Goal: Information Seeking & Learning: Learn about a topic

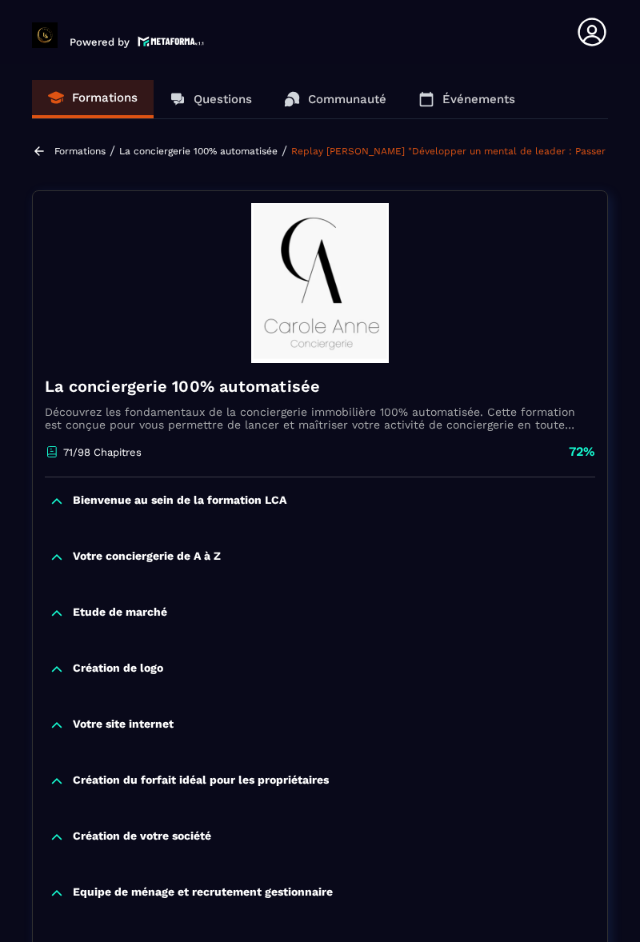
scroll to position [2551, 0]
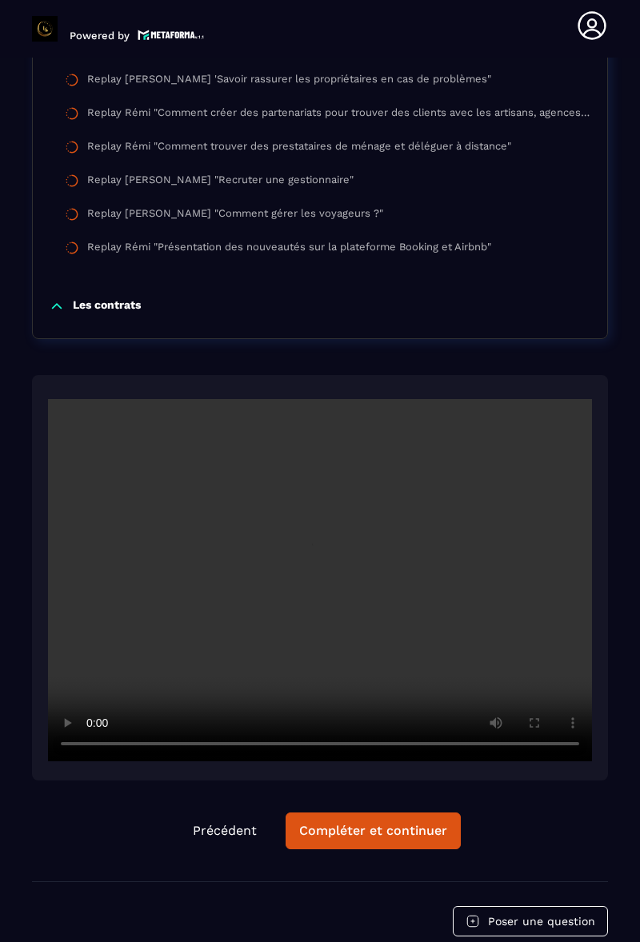
click at [371, 823] on div "Compléter et continuer" at bounding box center [373, 831] width 148 height 16
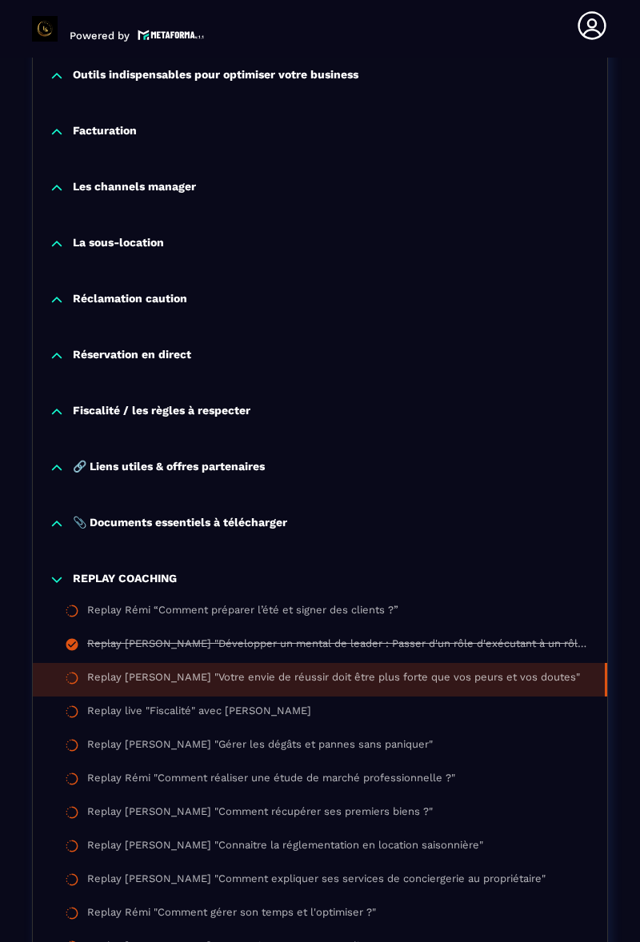
scroll to position [1314, 0]
click at [285, 520] on p "📎 Documents essentiels à télécharger" at bounding box center [180, 525] width 214 height 16
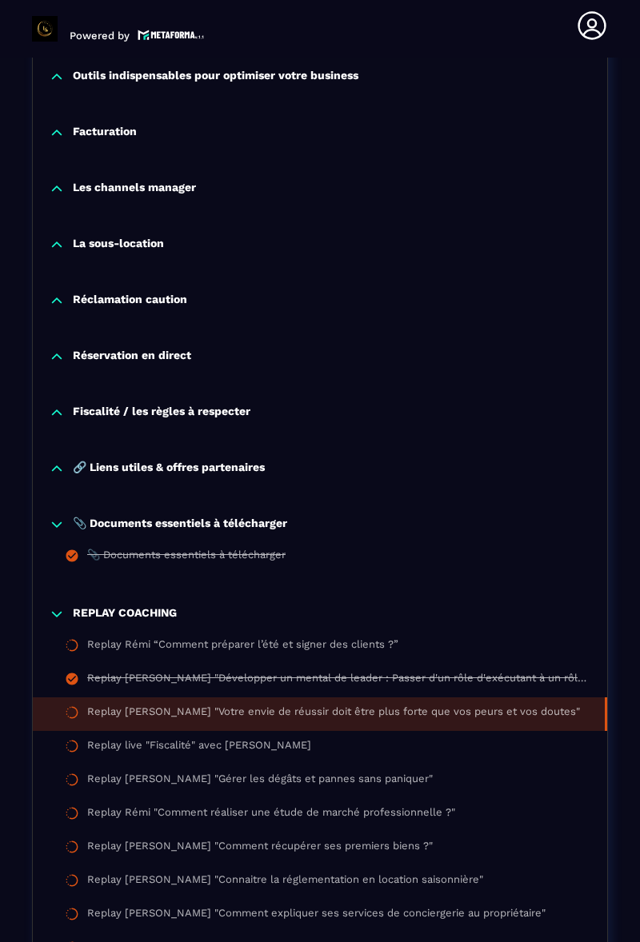
click at [249, 472] on p "🔗 Liens utiles & offres partenaires" at bounding box center [169, 469] width 192 height 16
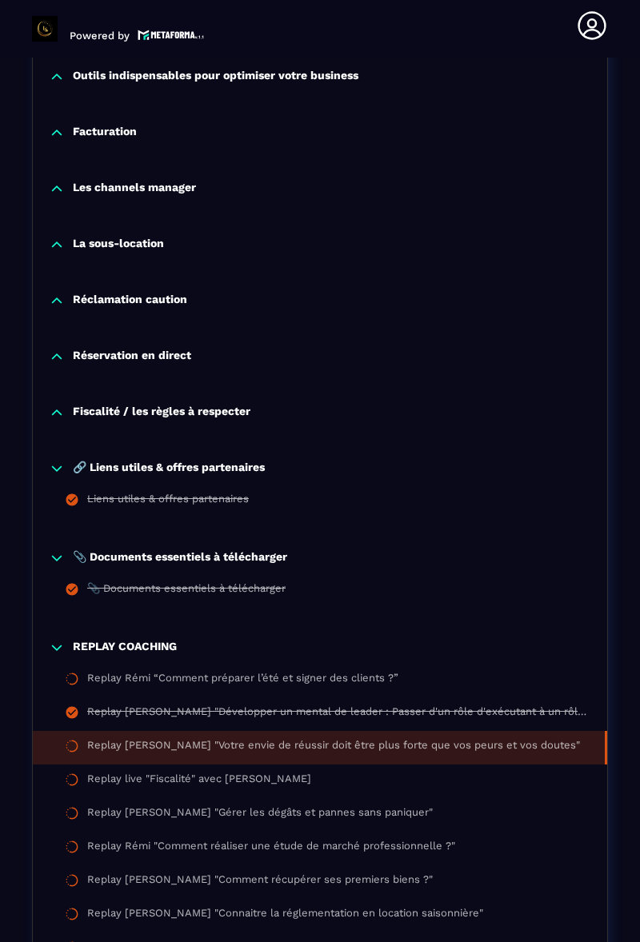
click at [225, 417] on p "Fiscalité / les règles à respecter" at bounding box center [162, 413] width 178 height 16
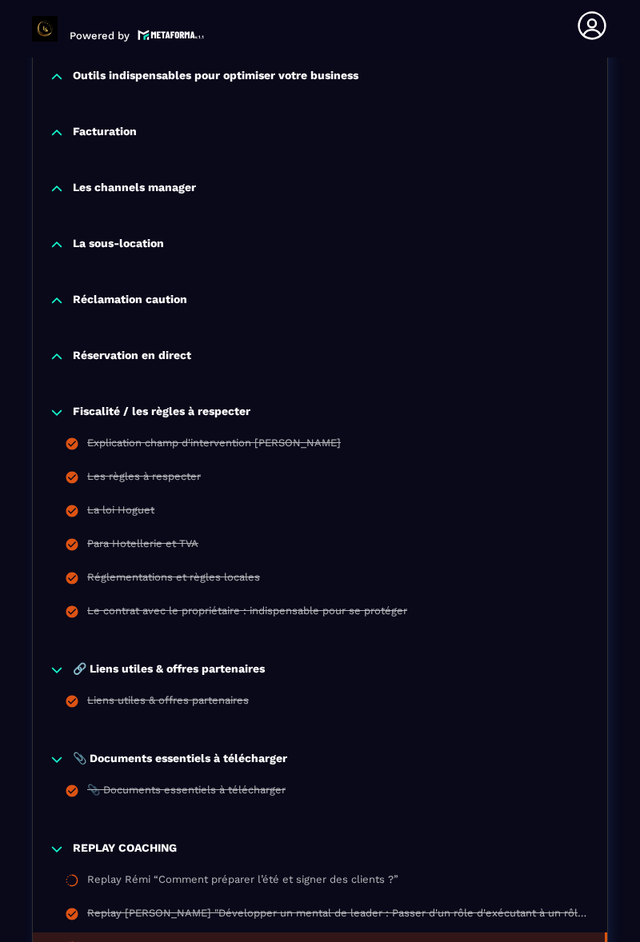
click at [173, 337] on div "Réservation en direct" at bounding box center [320, 361] width 574 height 56
click at [190, 350] on p "Réservation en direct" at bounding box center [132, 357] width 118 height 16
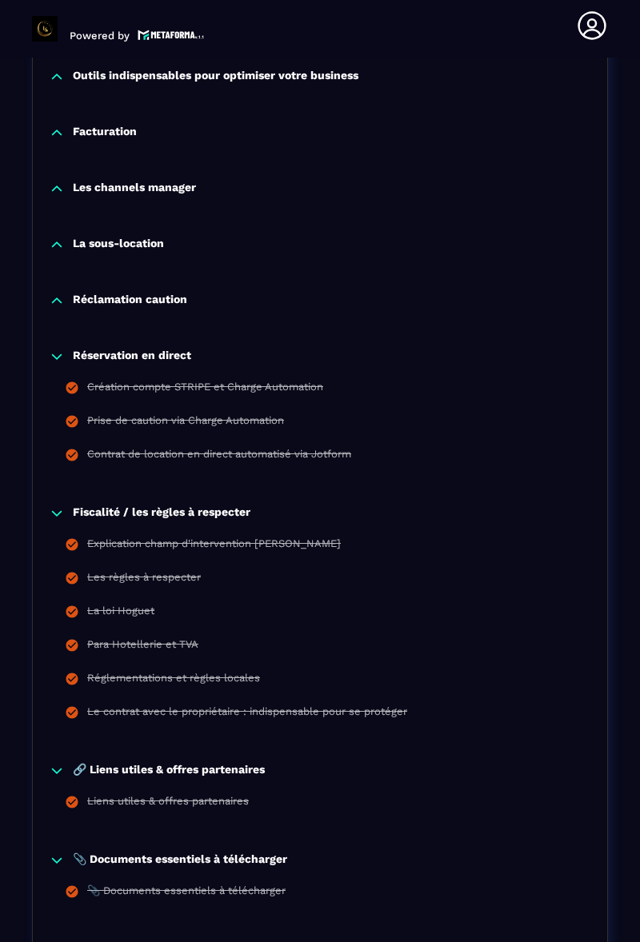
click at [198, 294] on div "Réclamation caution" at bounding box center [320, 301] width 574 height 16
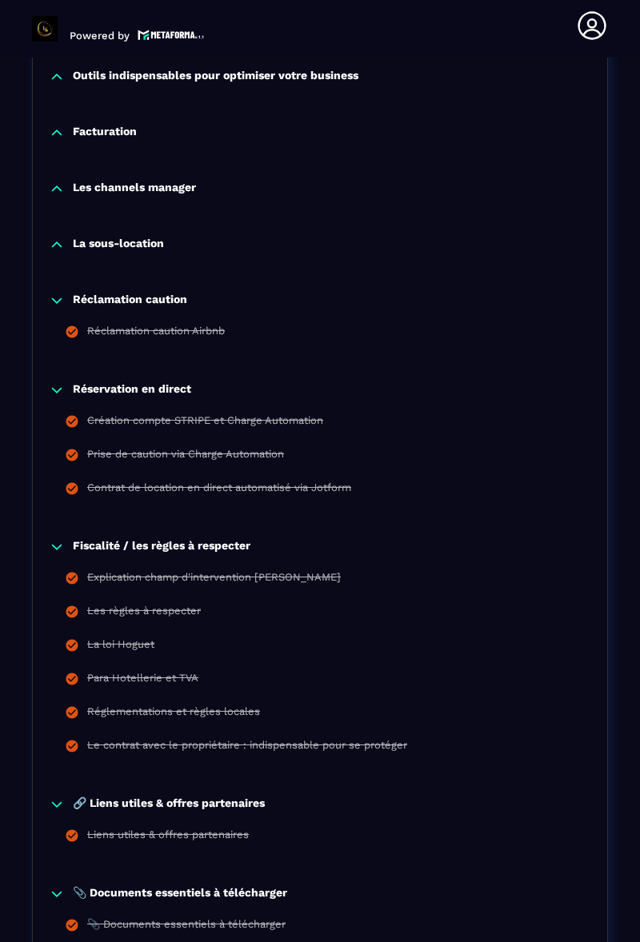
click at [158, 240] on p "La sous-location" at bounding box center [118, 245] width 91 height 16
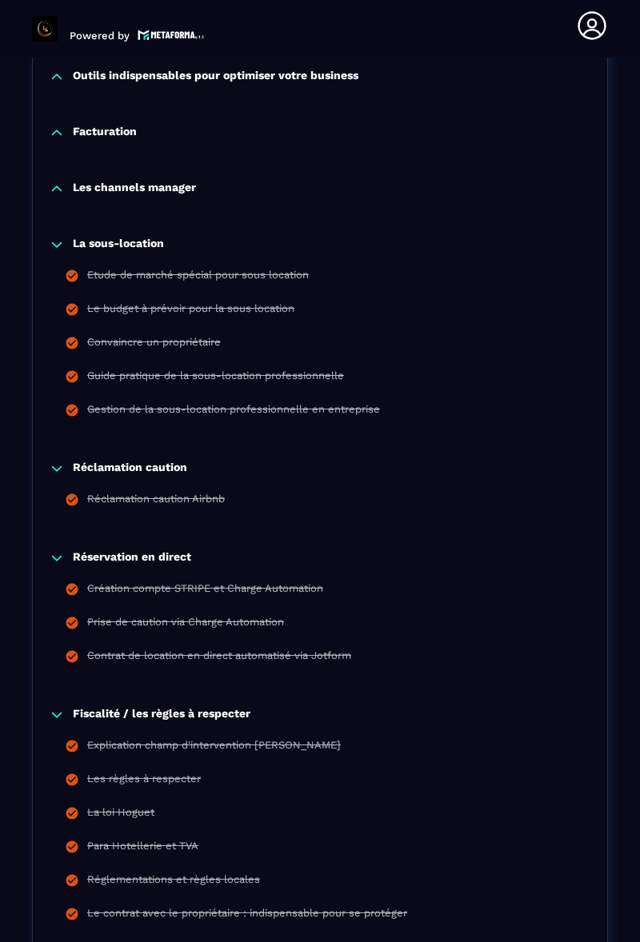
click at [156, 182] on p "Les channels manager" at bounding box center [134, 189] width 123 height 16
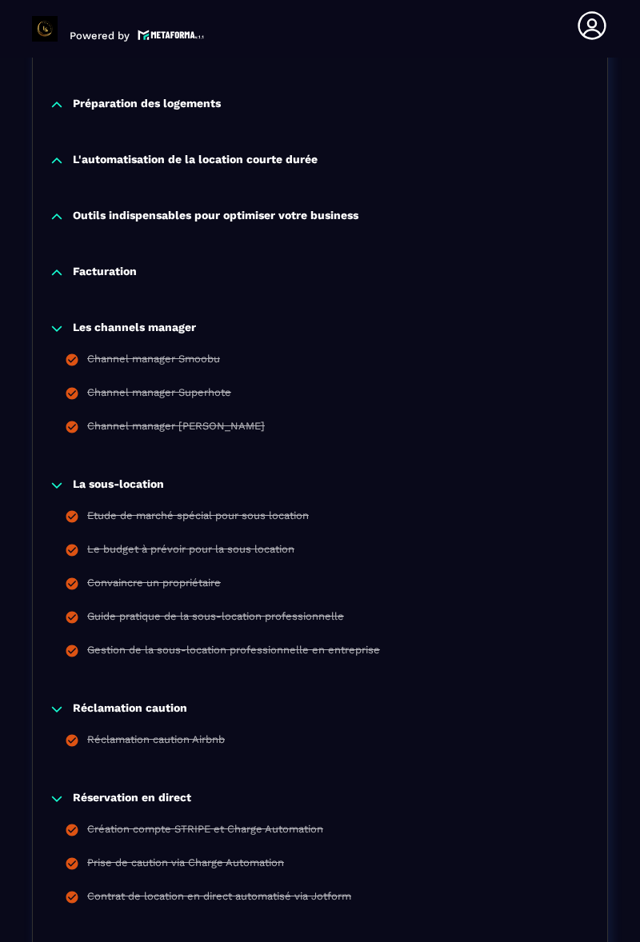
scroll to position [1172, 0]
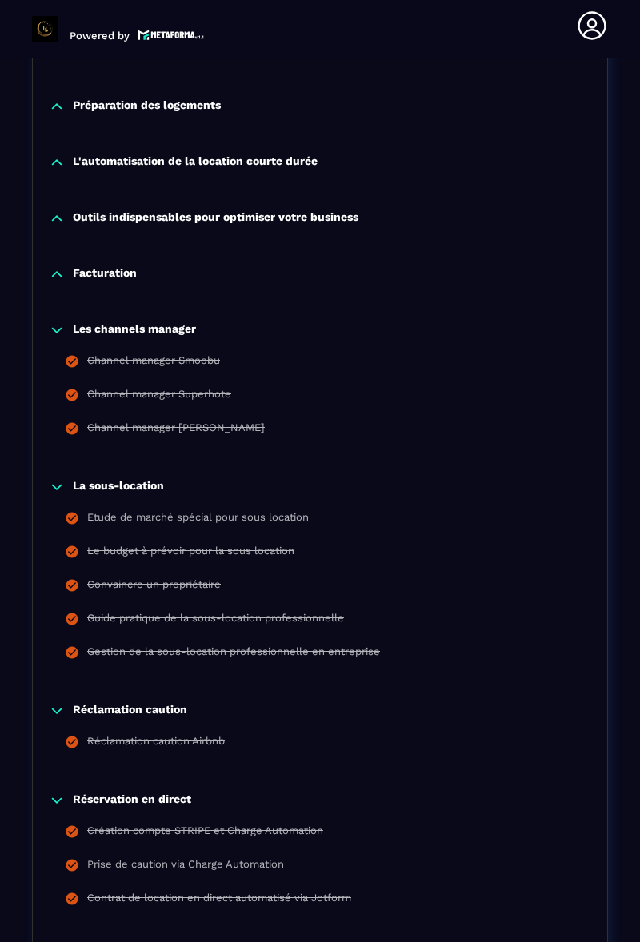
click at [110, 269] on p "Facturation" at bounding box center [105, 274] width 64 height 16
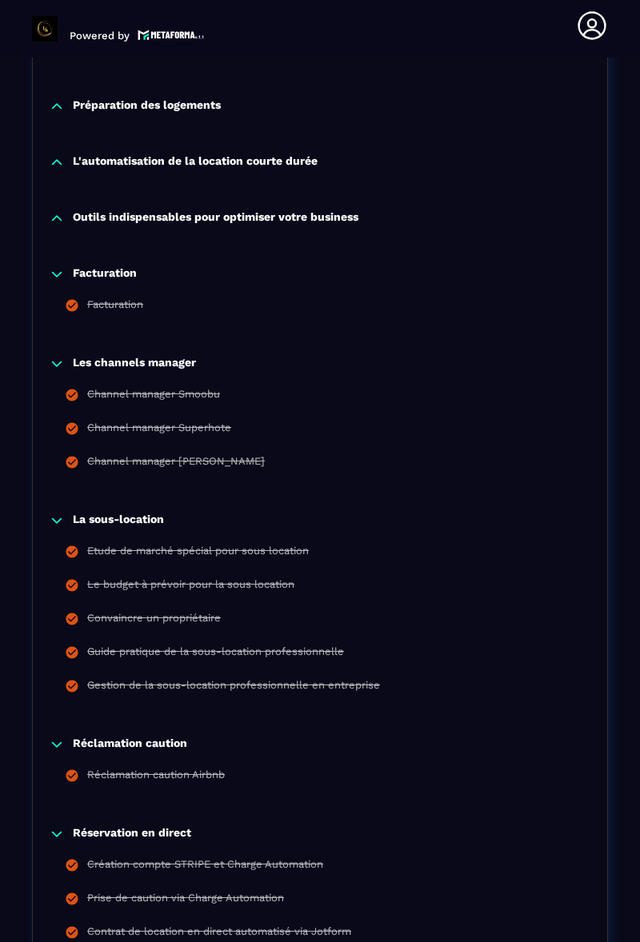
click at [268, 213] on p "Outils indispensables pour optimiser votre business" at bounding box center [215, 218] width 285 height 16
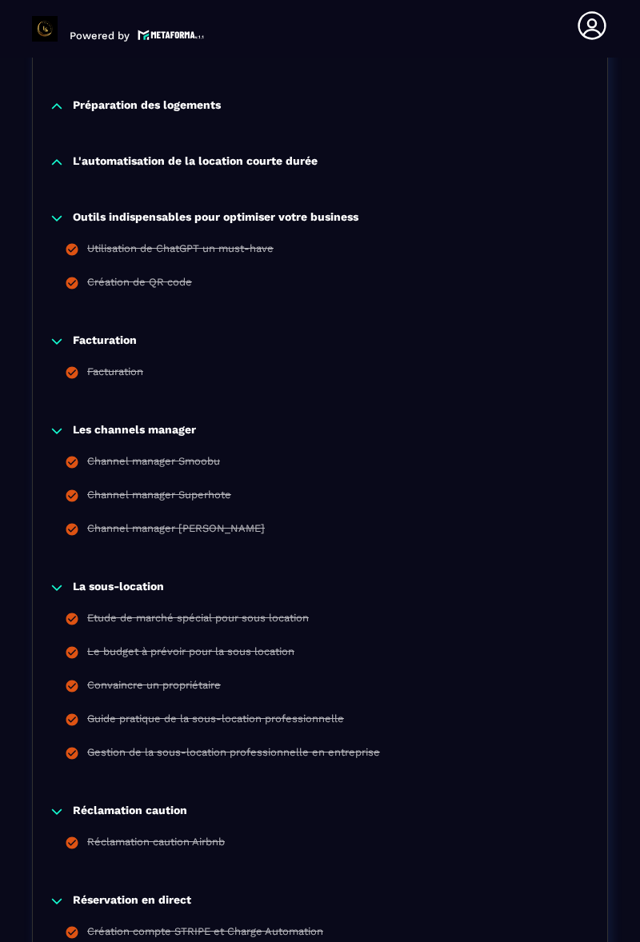
click at [263, 155] on p "L'automatisation de la location courte durée" at bounding box center [195, 162] width 245 height 16
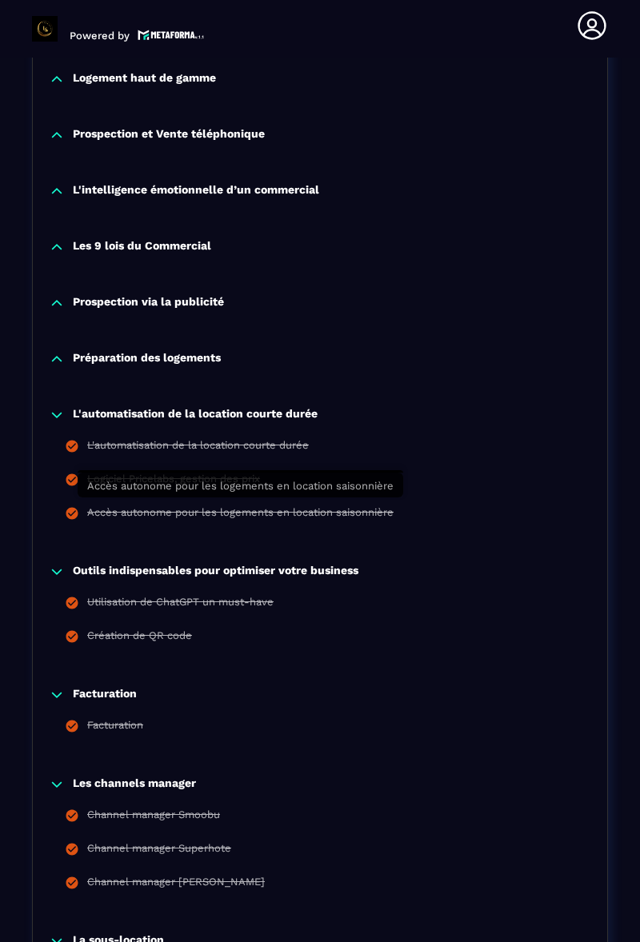
scroll to position [918, 0]
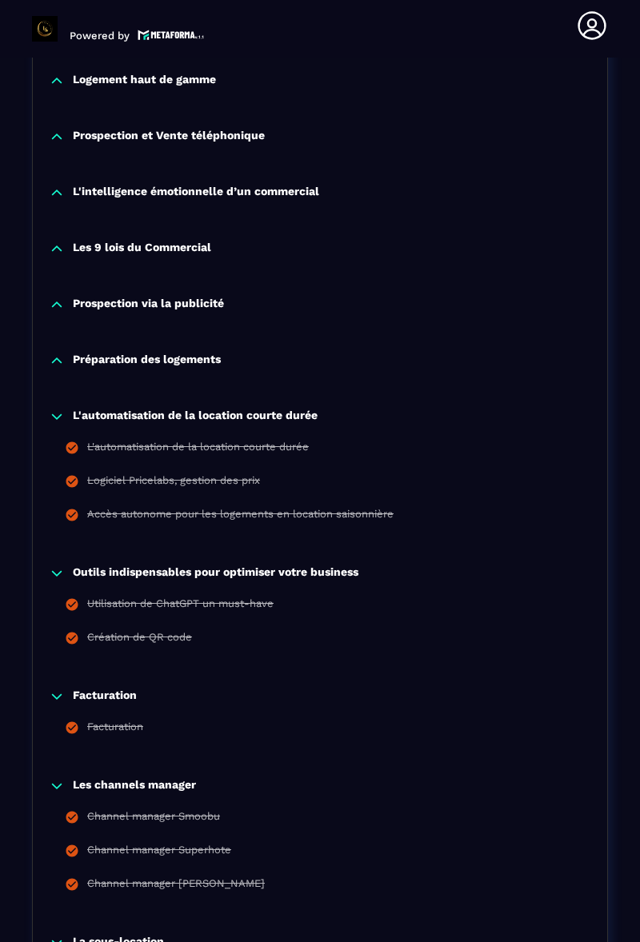
click at [177, 353] on p "Préparation des logements" at bounding box center [147, 361] width 148 height 16
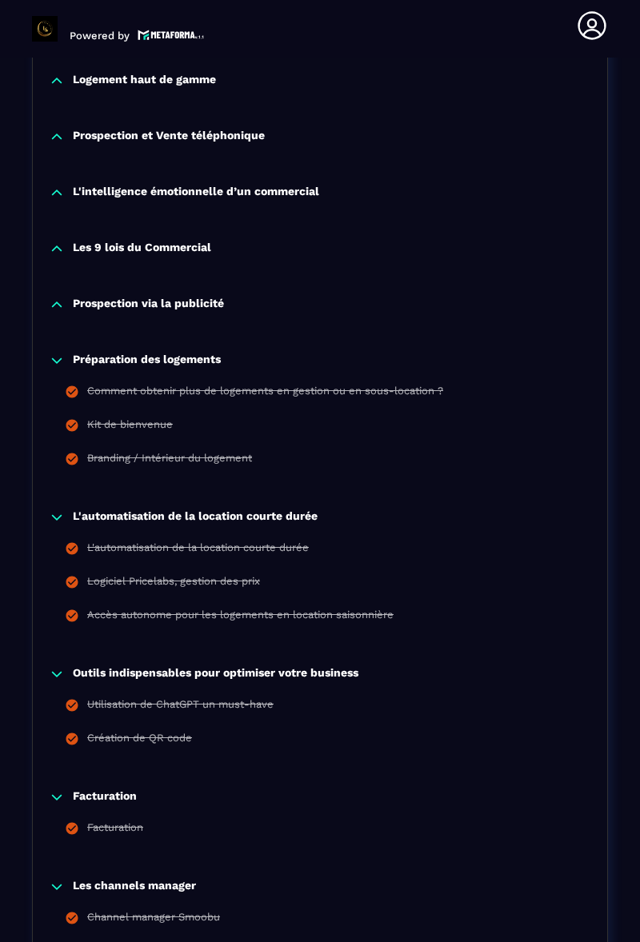
click at [182, 301] on p "Prospection via la publicité" at bounding box center [148, 305] width 151 height 16
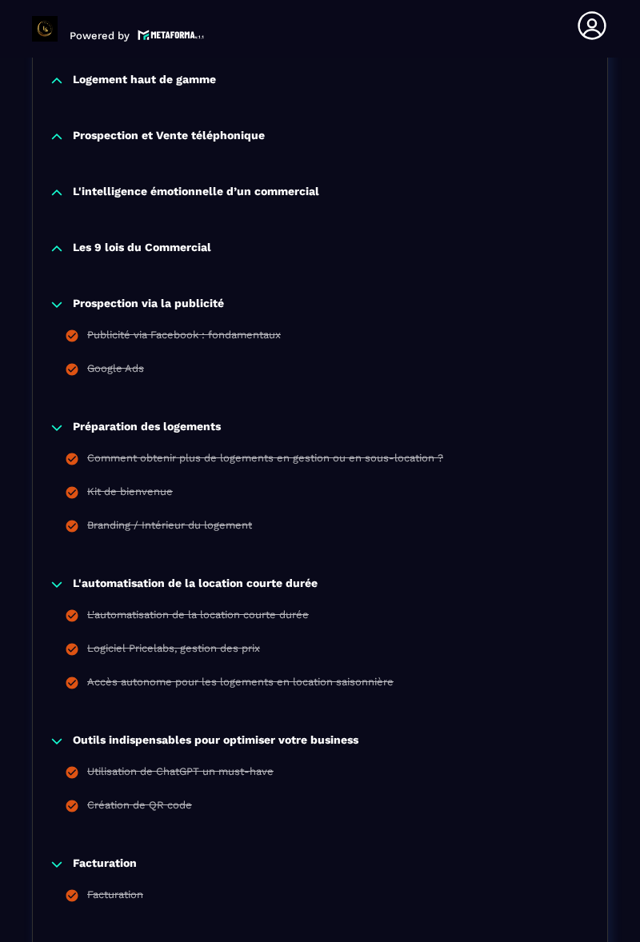
click at [196, 253] on p "Les 9 lois du Commercial" at bounding box center [142, 249] width 138 height 16
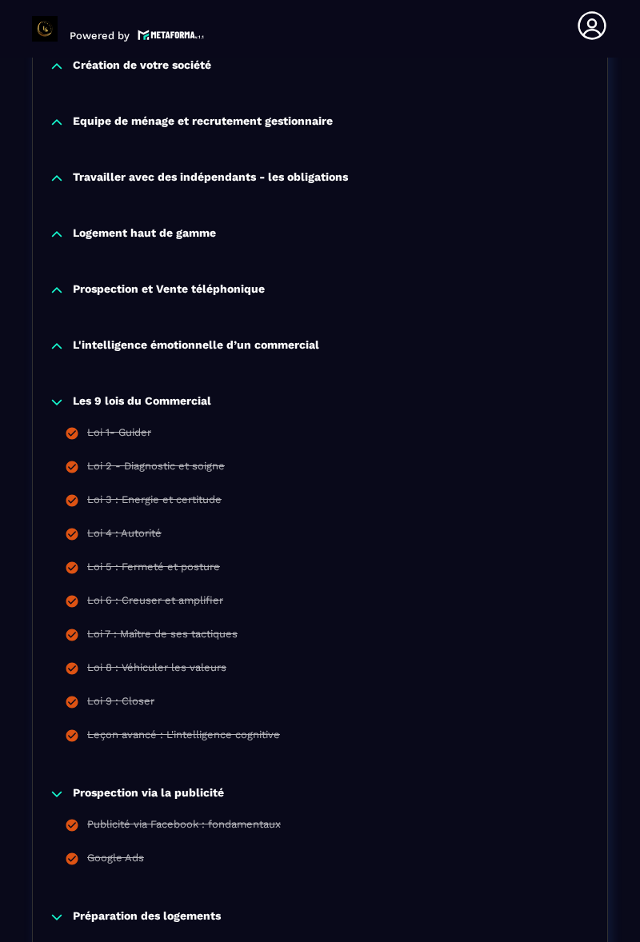
scroll to position [762, 0]
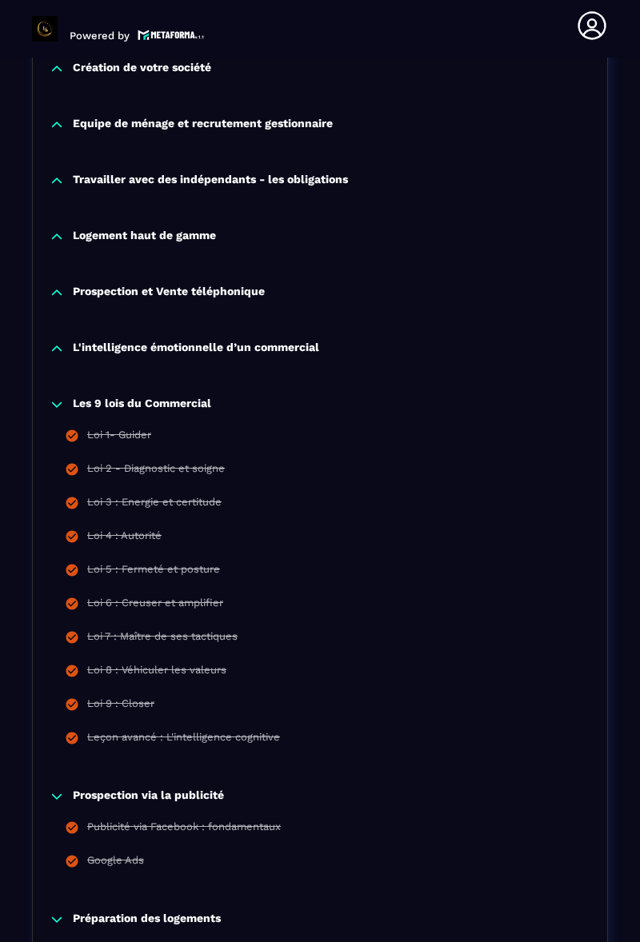
click at [281, 344] on p "L'intelligence émotionnelle d’un commercial" at bounding box center [196, 349] width 246 height 16
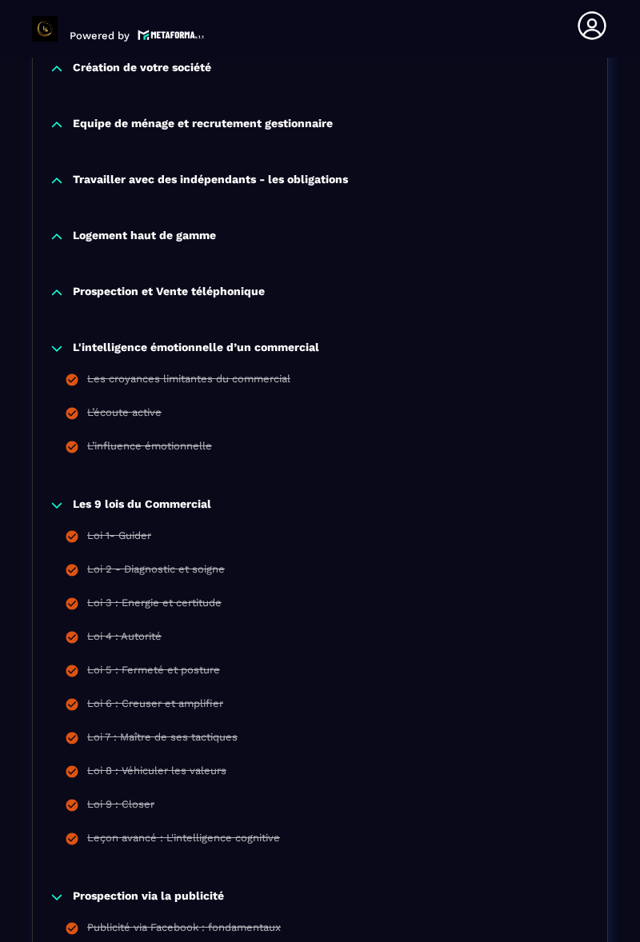
click at [205, 297] on p "Prospection et Vente téléphonique" at bounding box center [169, 293] width 192 height 16
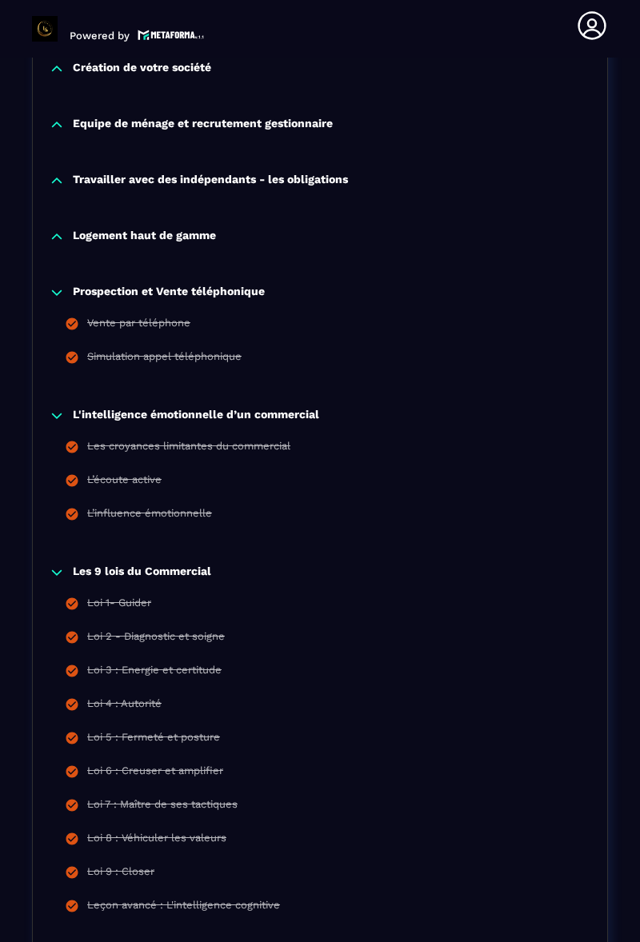
click at [194, 238] on p "Logement haut de gamme" at bounding box center [144, 237] width 143 height 16
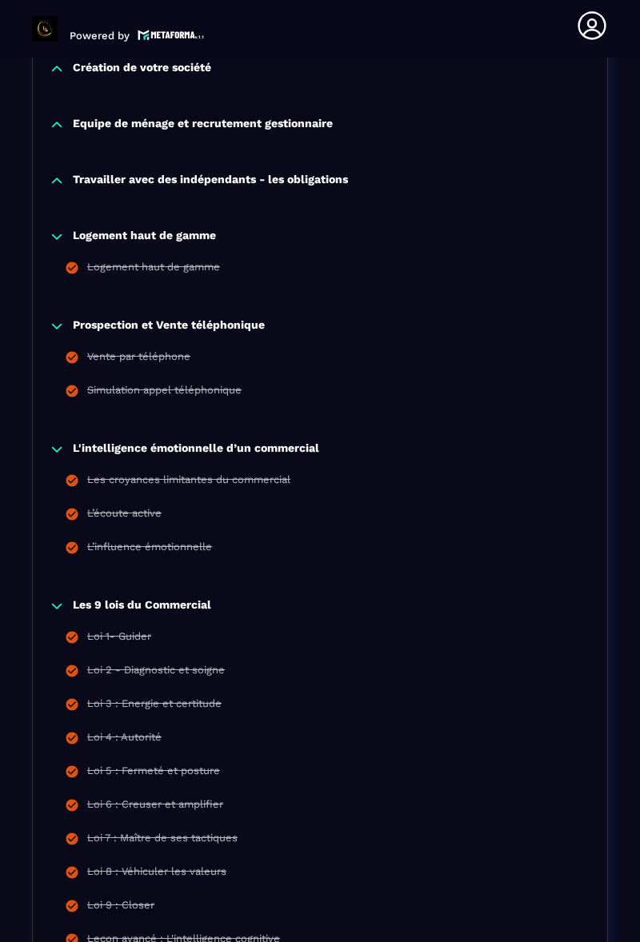
click at [251, 185] on p "Travailler avec des indépendants - les obligations" at bounding box center [210, 181] width 275 height 16
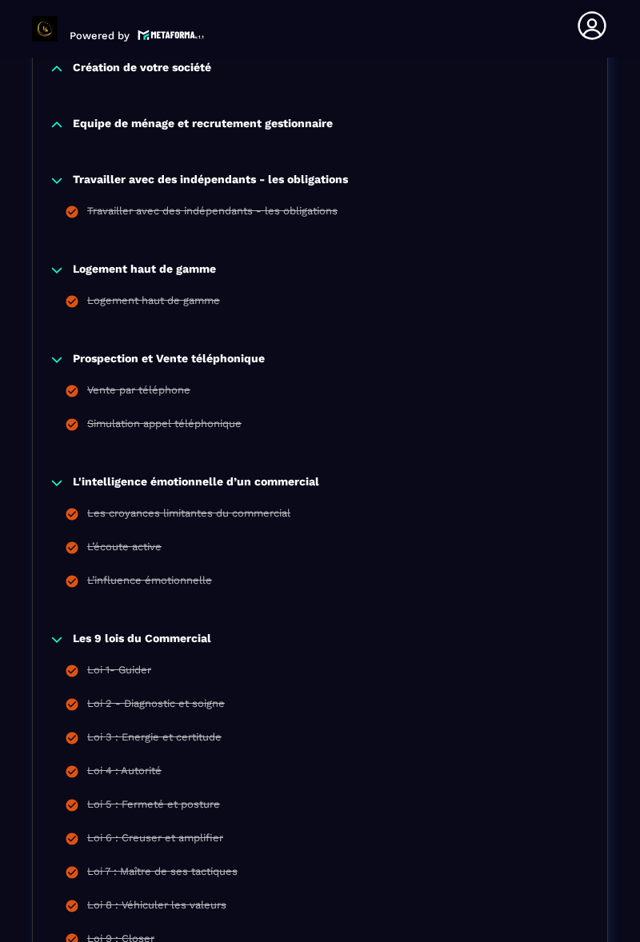
click at [241, 131] on p "Equipe de ménage et recrutement gestionnaire" at bounding box center [203, 125] width 260 height 16
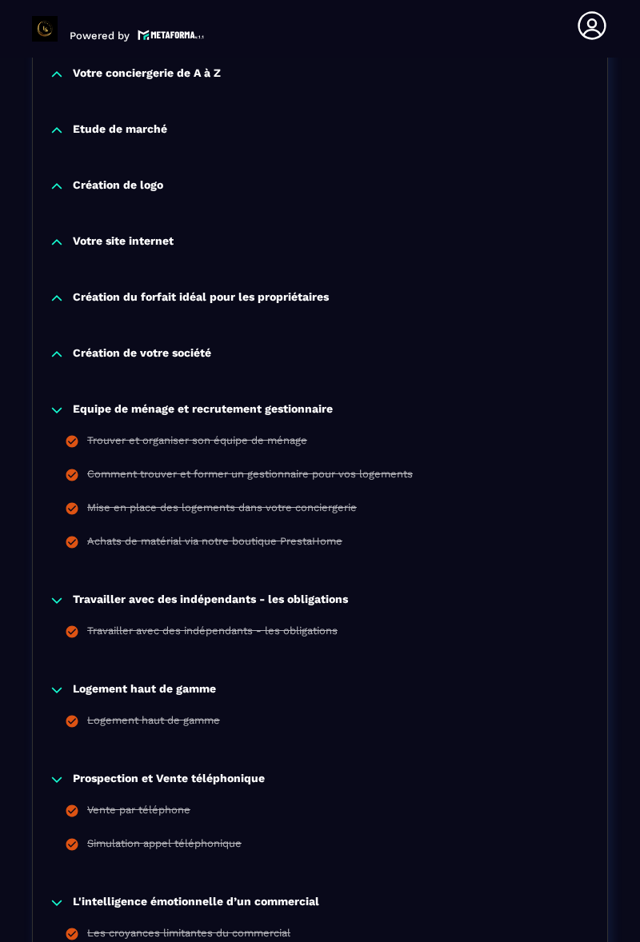
scroll to position [473, 0]
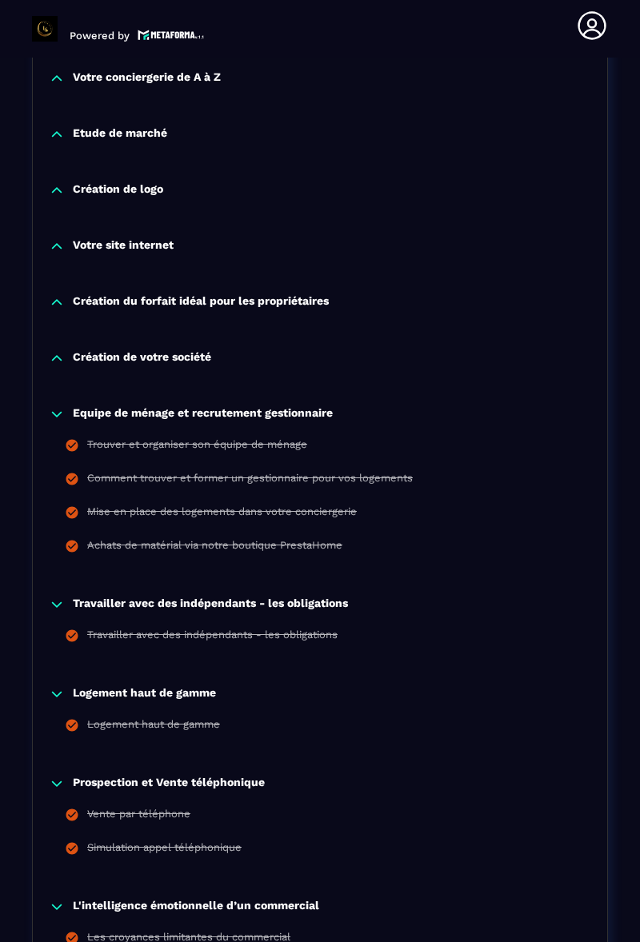
click at [174, 352] on p "Création de votre société" at bounding box center [142, 358] width 138 height 16
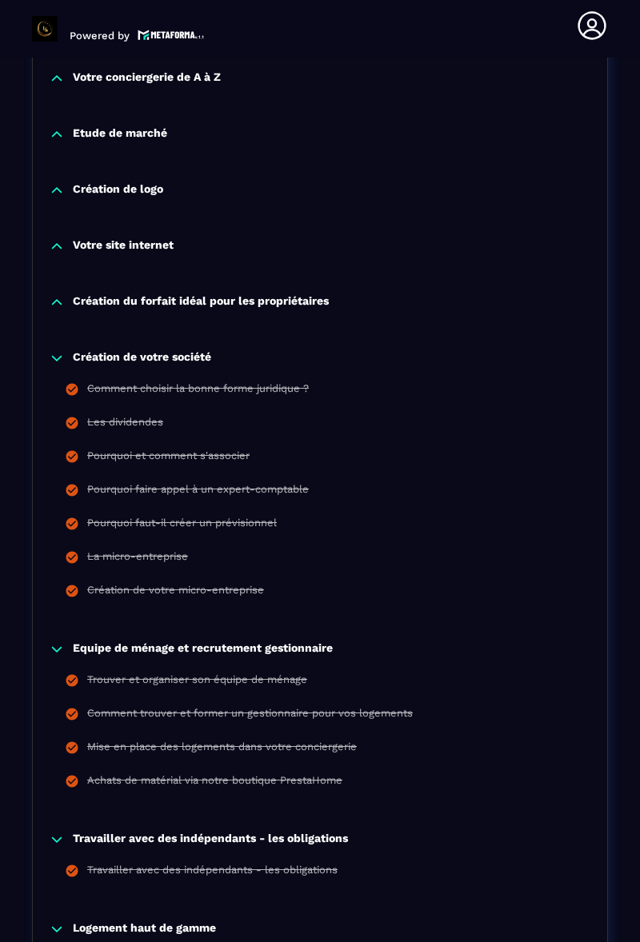
click at [254, 295] on p "Création du forfait idéal pour les propriétaires" at bounding box center [201, 302] width 256 height 16
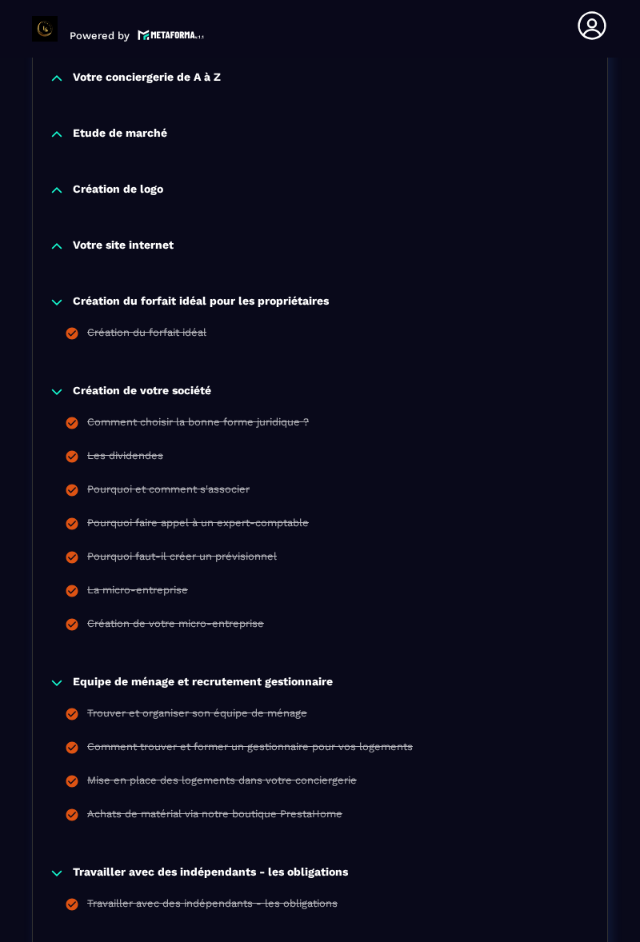
click at [146, 250] on p "Votre site internet" at bounding box center [123, 246] width 101 height 16
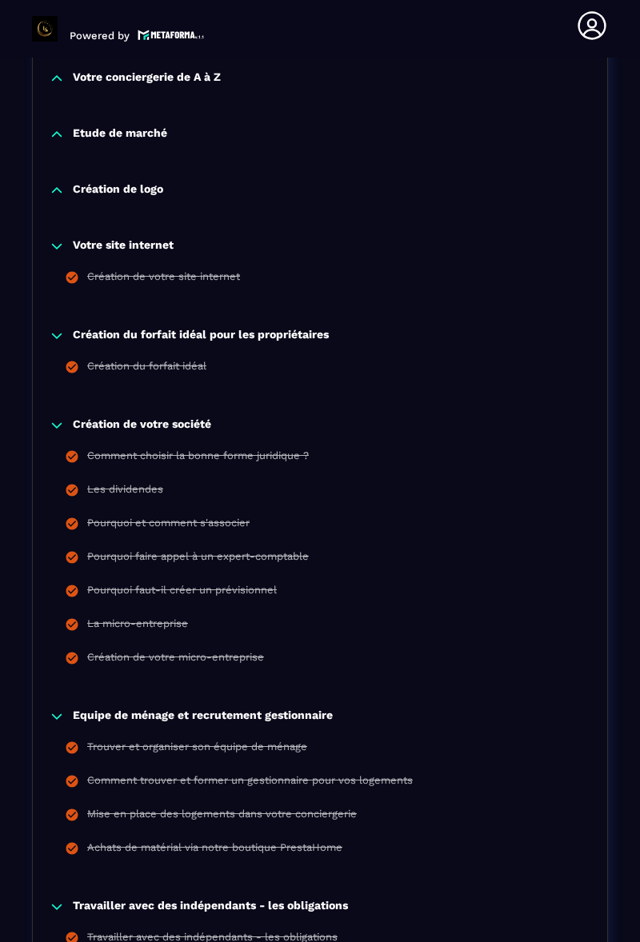
click at [134, 186] on p "Création de logo" at bounding box center [118, 190] width 90 height 16
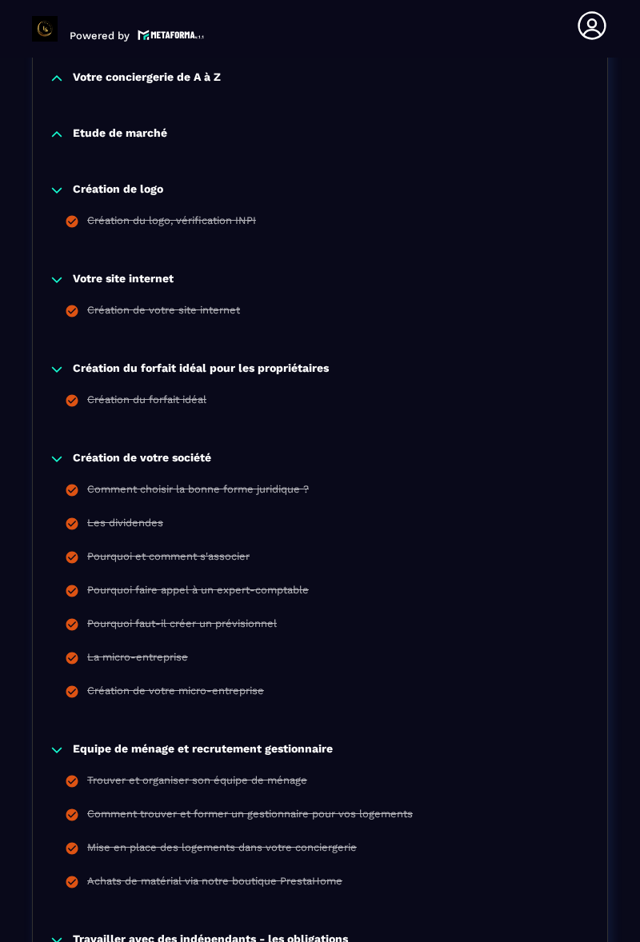
click at [140, 152] on div "Etude de marché" at bounding box center [320, 138] width 574 height 56
click at [170, 128] on div "Etude de marché" at bounding box center [320, 134] width 574 height 16
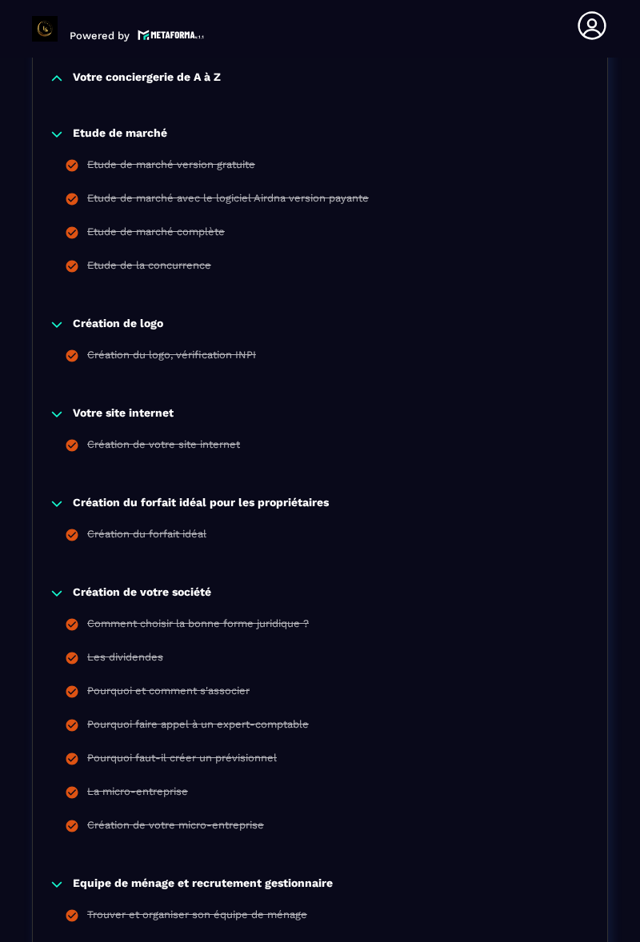
click at [170, 82] on p "Votre conciergerie de A à Z" at bounding box center [147, 78] width 148 height 16
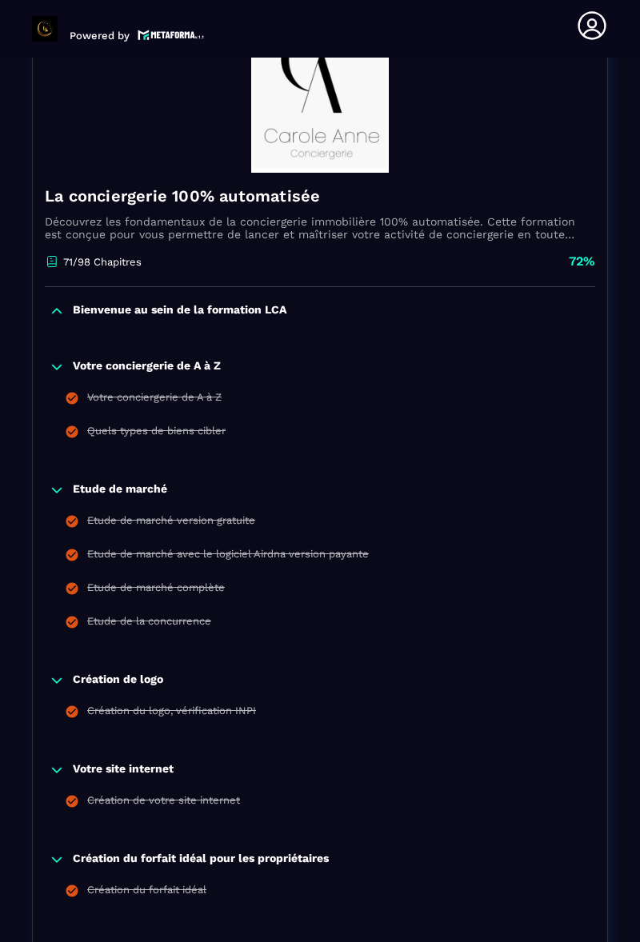
scroll to position [182, 0]
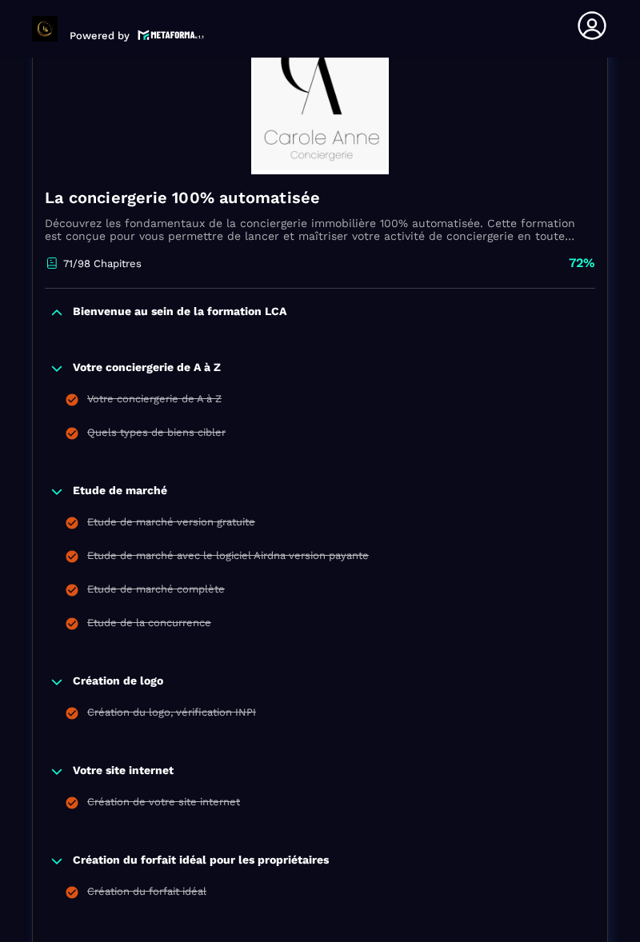
click at [209, 305] on p "Bienvenue au sein de la formation LCA" at bounding box center [179, 313] width 213 height 16
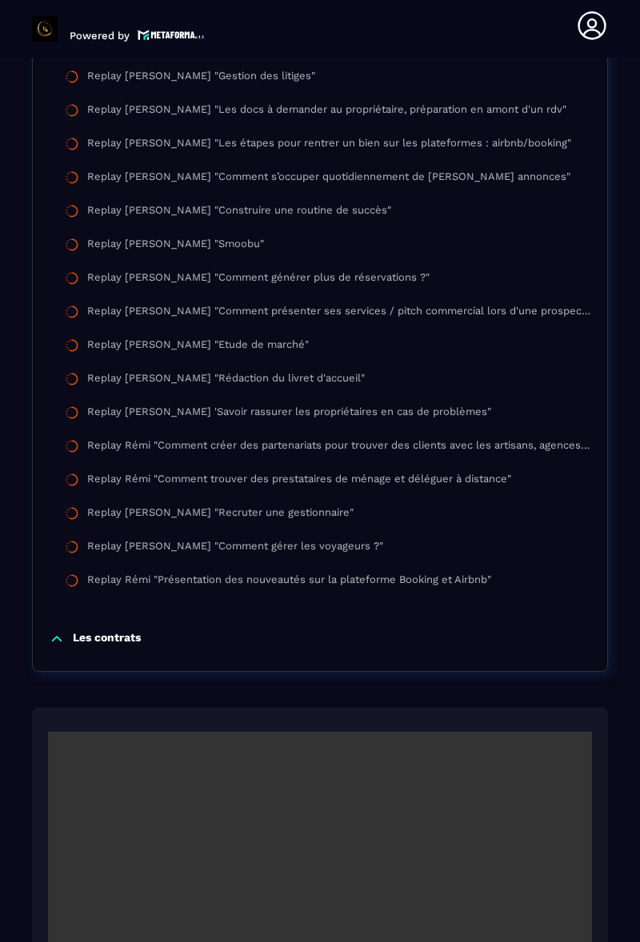
scroll to position [4602, 0]
click at [94, 645] on p "Les contrats" at bounding box center [107, 640] width 68 height 16
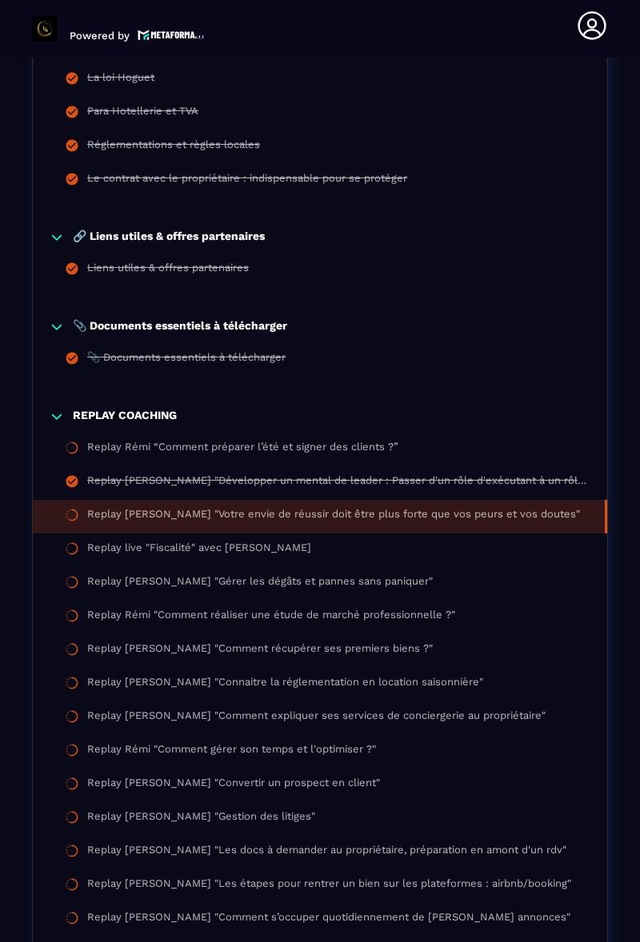
scroll to position [3860, 0]
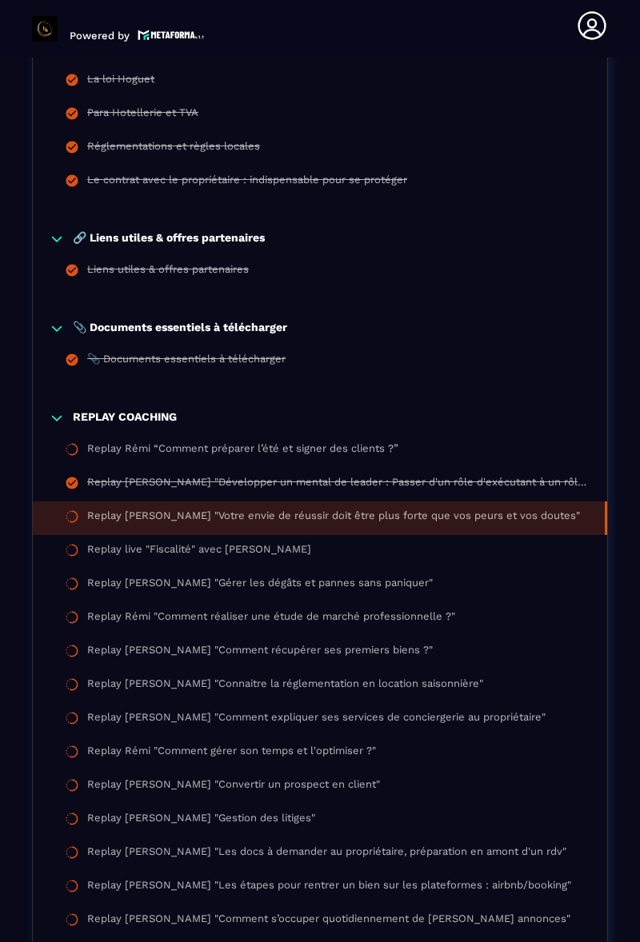
click at [355, 443] on div "Replay Rémi “Comment préparer l’été et signer des clients ?”" at bounding box center [242, 451] width 311 height 18
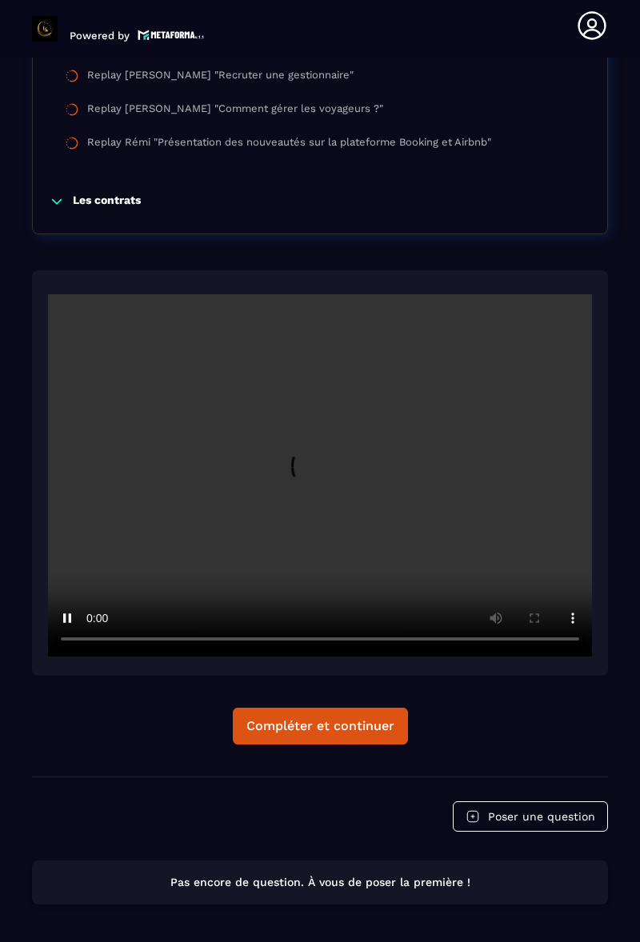
scroll to position [63, 0]
click at [639, 232] on section "Formations Questions Communauté Événements Formations / La conciergerie 100% au…" at bounding box center [320, 500] width 640 height 884
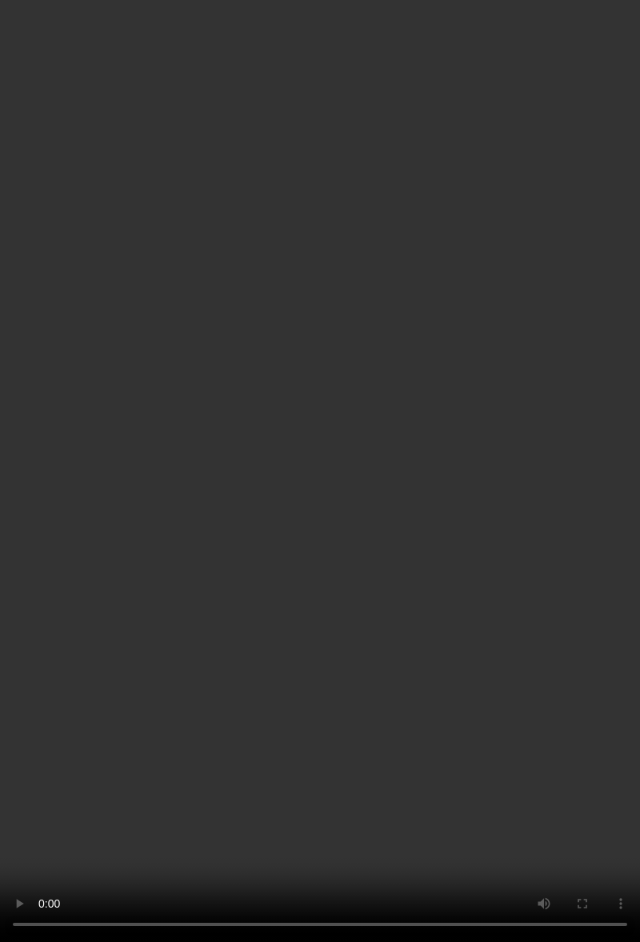
scroll to position [5040, 0]
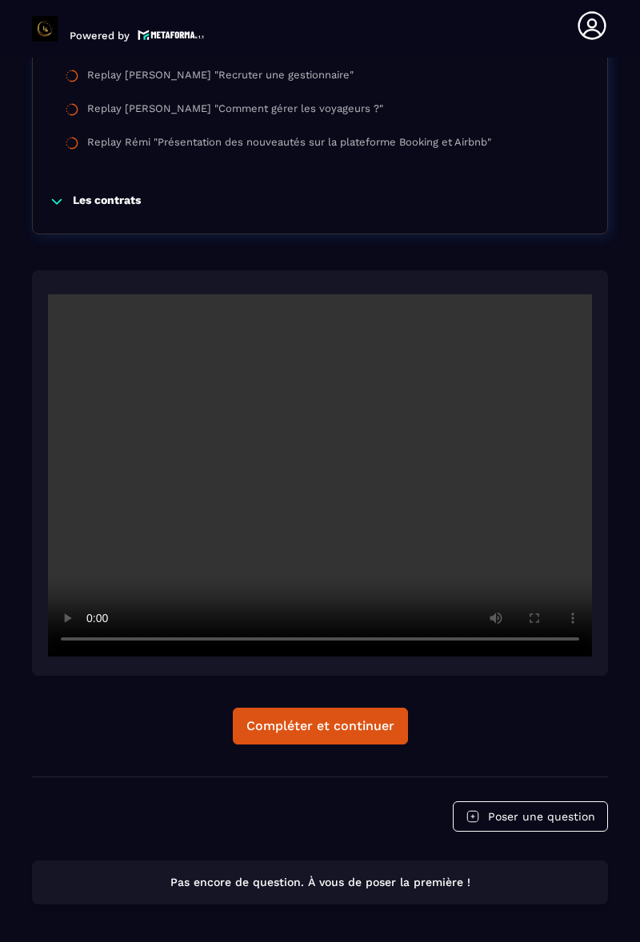
click at [373, 718] on div "Compléter et continuer" at bounding box center [320, 726] width 148 height 16
